Goal: Navigation & Orientation: Go to known website

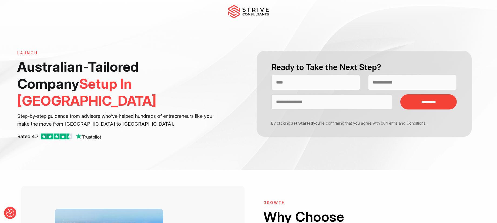
scroll to position [179, 0]
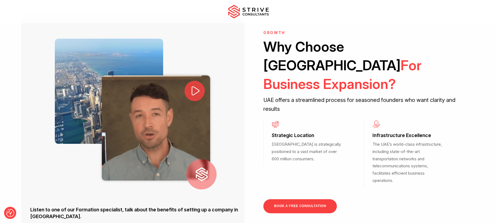
click at [196, 85] on icon at bounding box center [195, 90] width 11 height 11
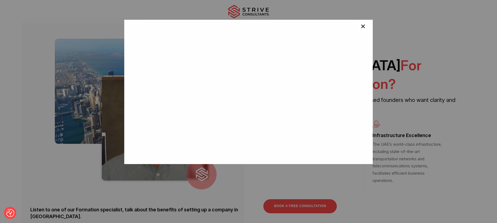
click at [362, 29] on span "×" at bounding box center [363, 27] width 5 height 11
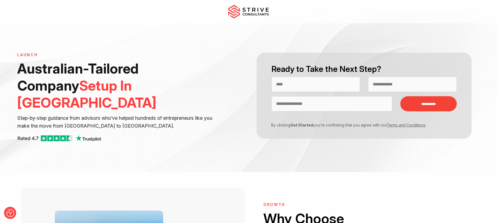
scroll to position [0, 0]
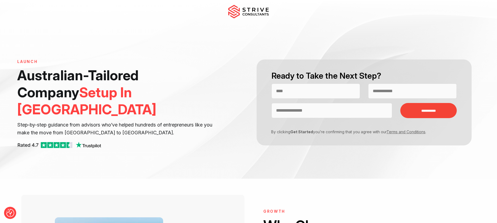
click at [252, 11] on img at bounding box center [248, 12] width 41 height 14
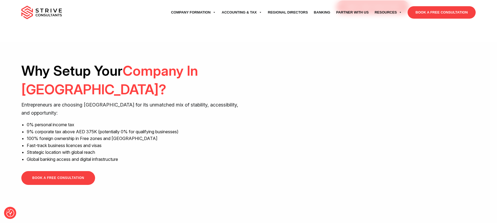
scroll to position [421, 0]
